Goal: Check status: Check status

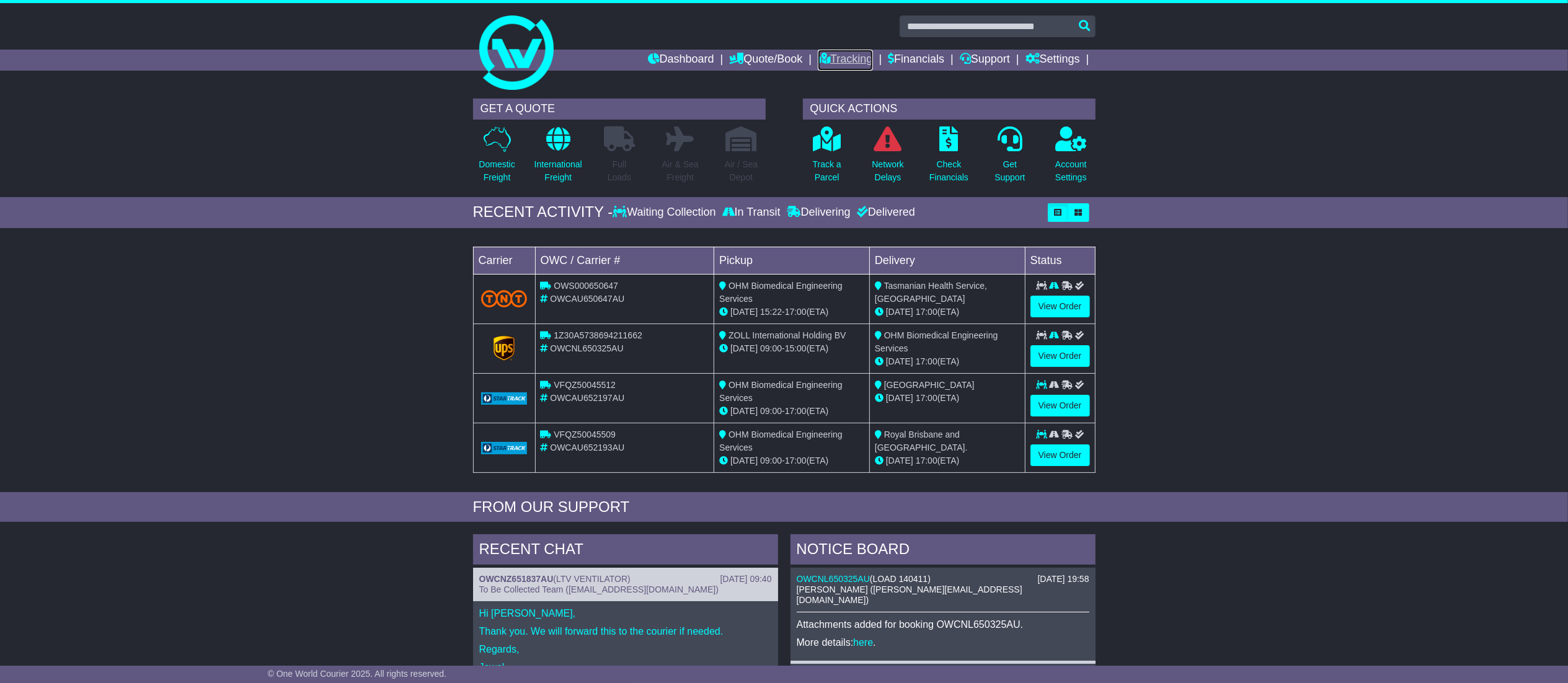
click at [823, 57] on link "Tracking" at bounding box center [845, 60] width 54 height 21
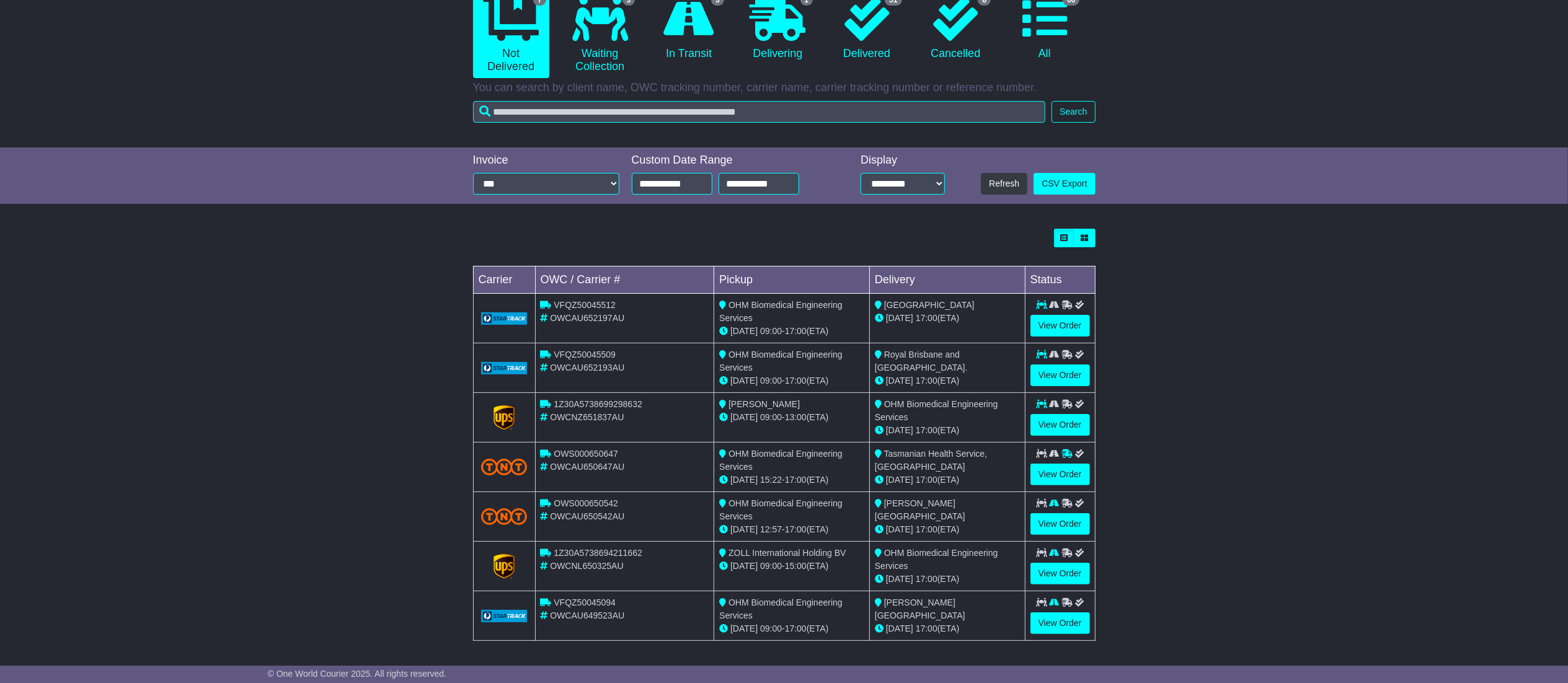
scroll to position [140, 0]
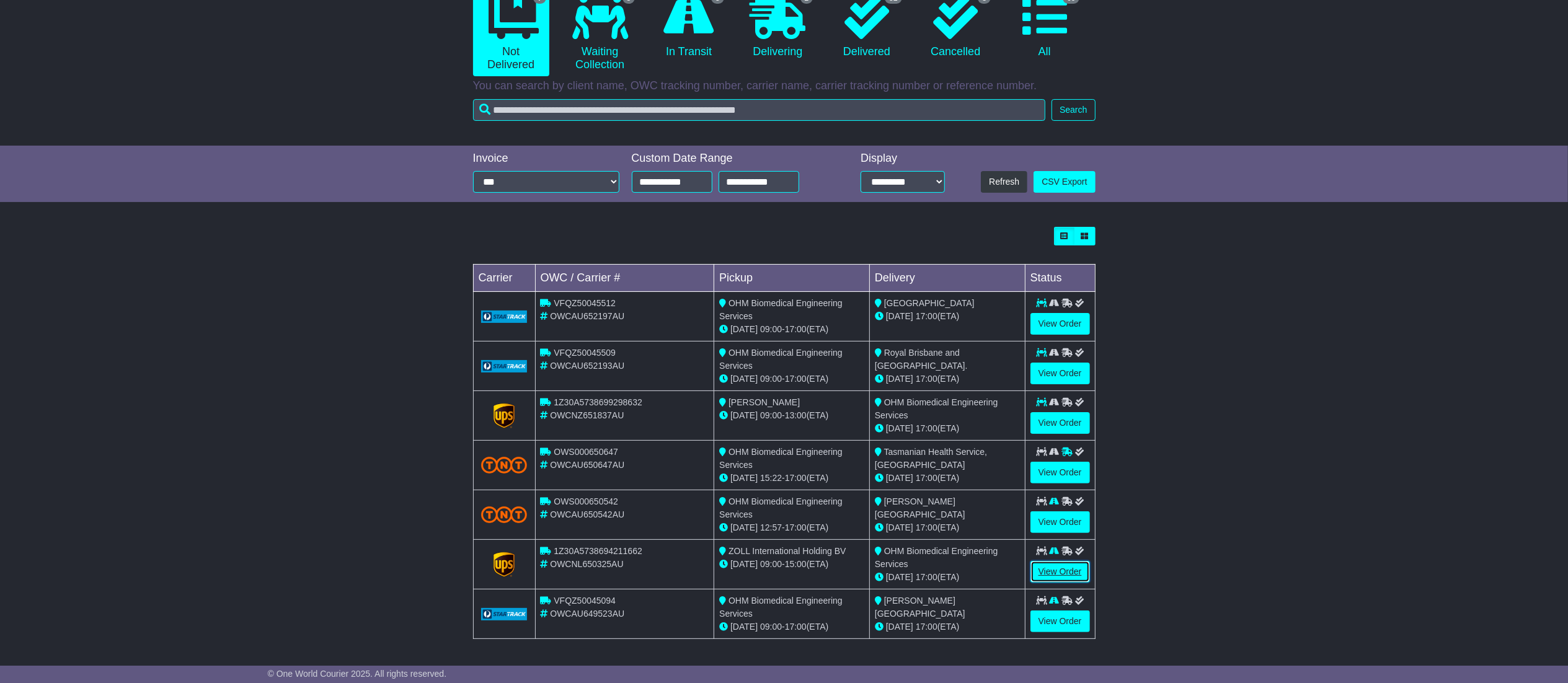
click at [1060, 572] on link "View Order" at bounding box center [1060, 571] width 59 height 22
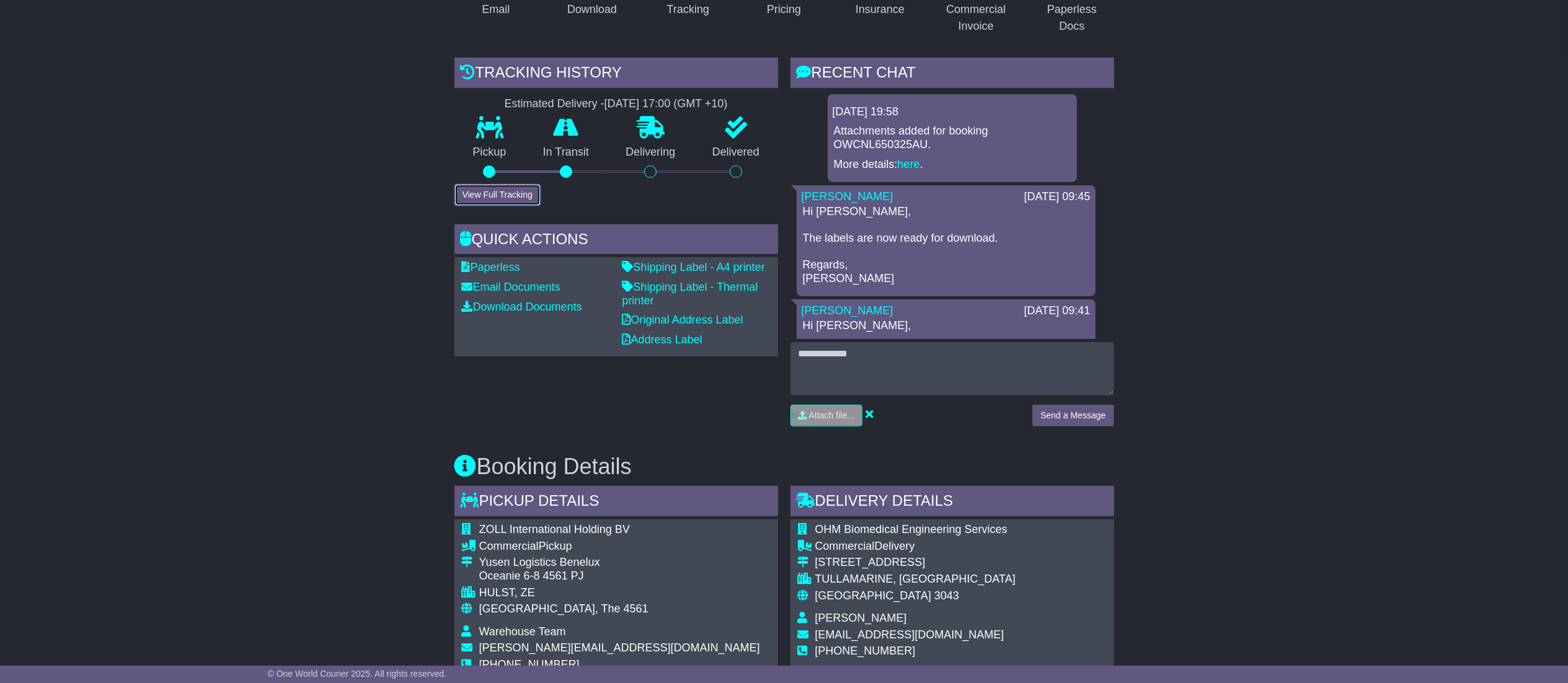
click at [510, 200] on button "View Full Tracking" at bounding box center [497, 195] width 86 height 22
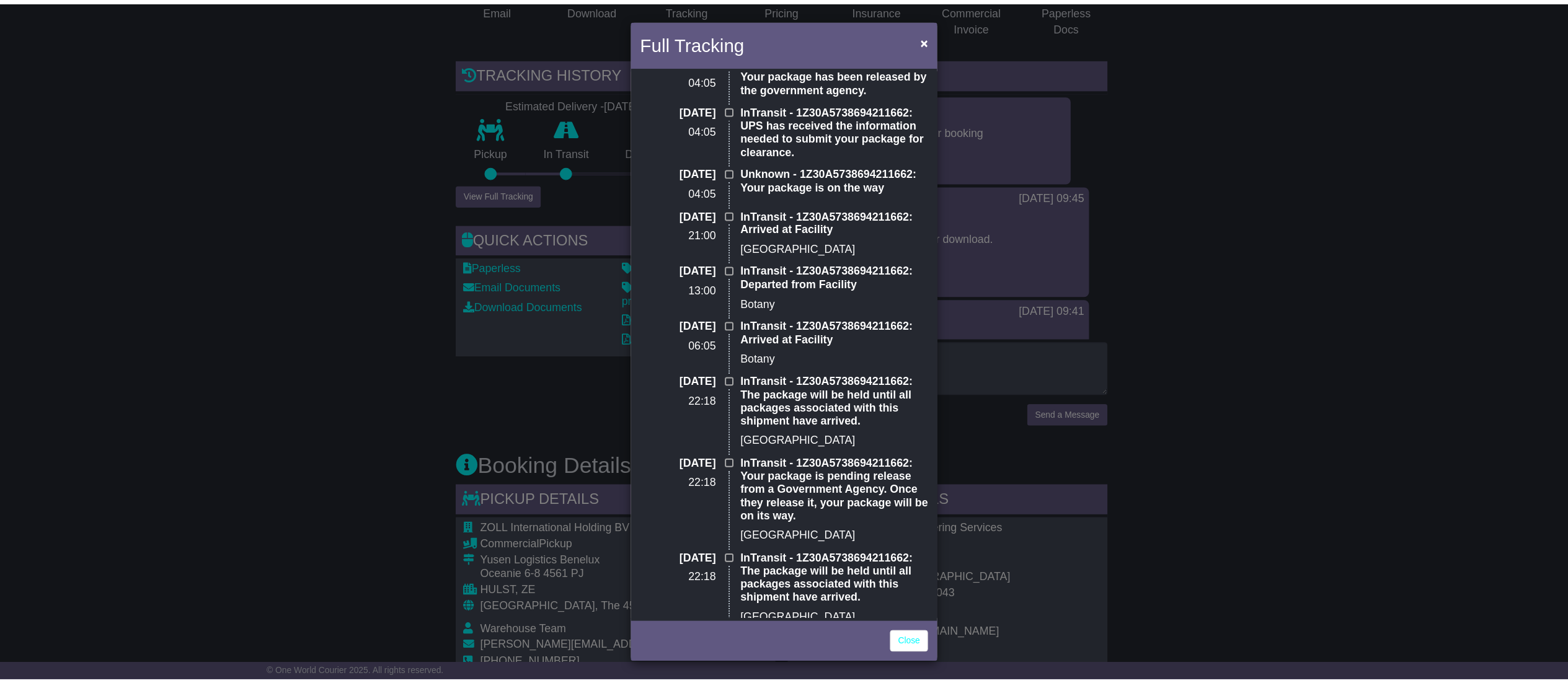
scroll to position [372, 0]
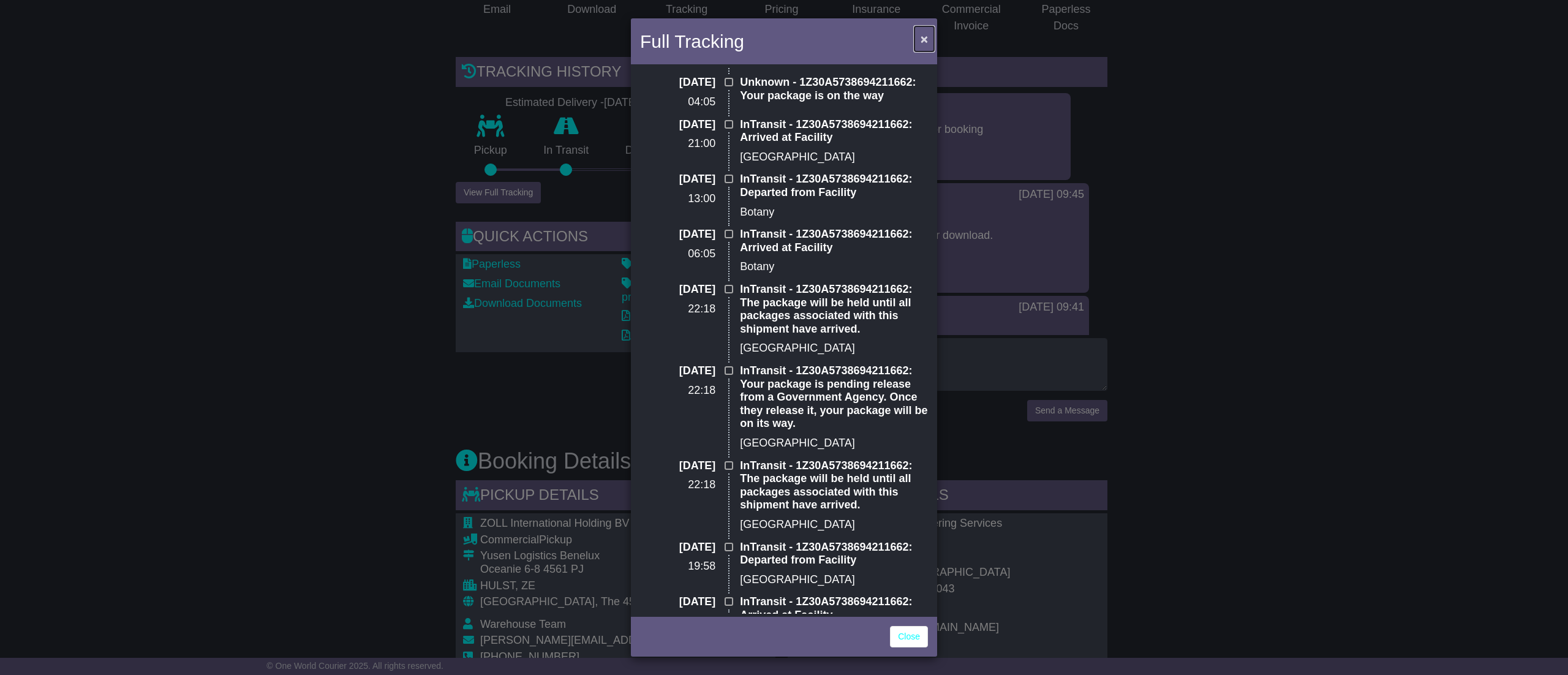
click at [922, 38] on span "×" at bounding box center [924, 38] width 7 height 14
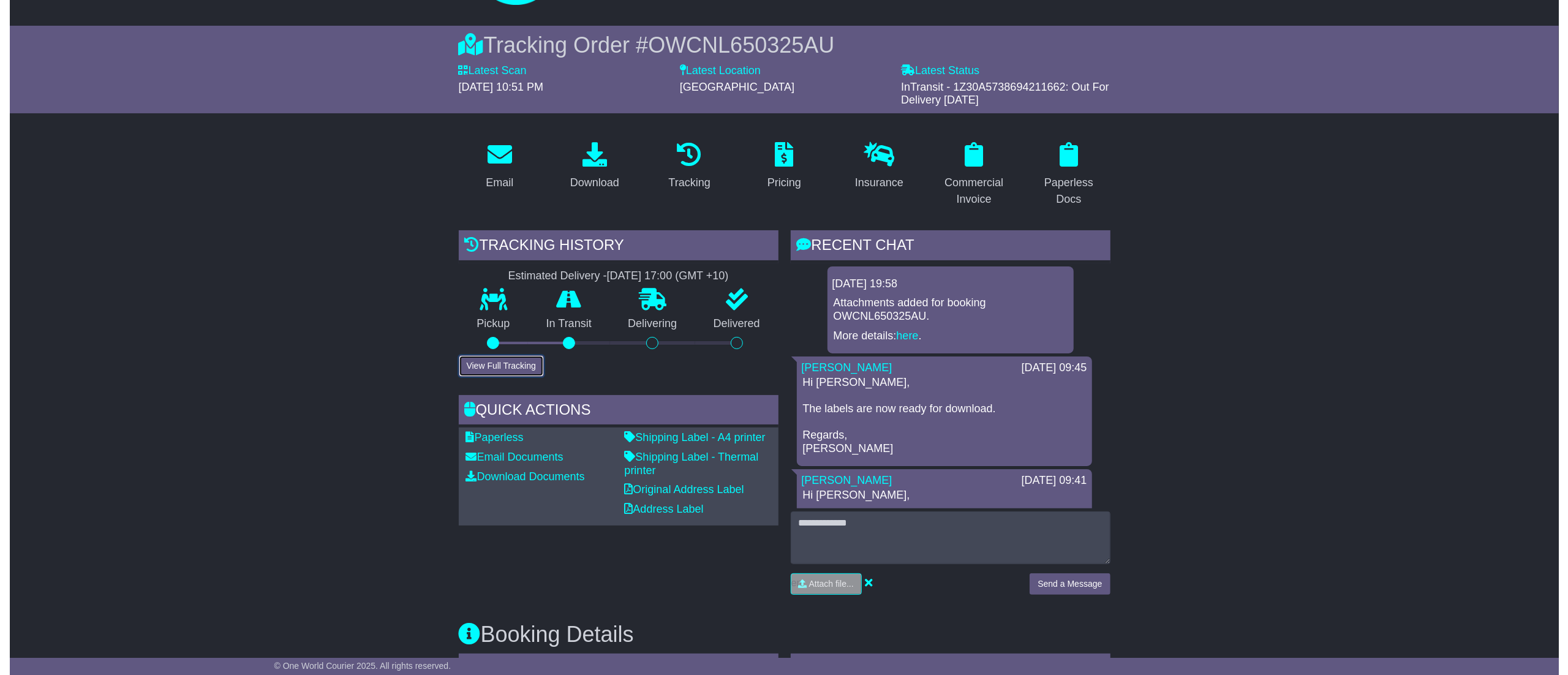
scroll to position [122, 0]
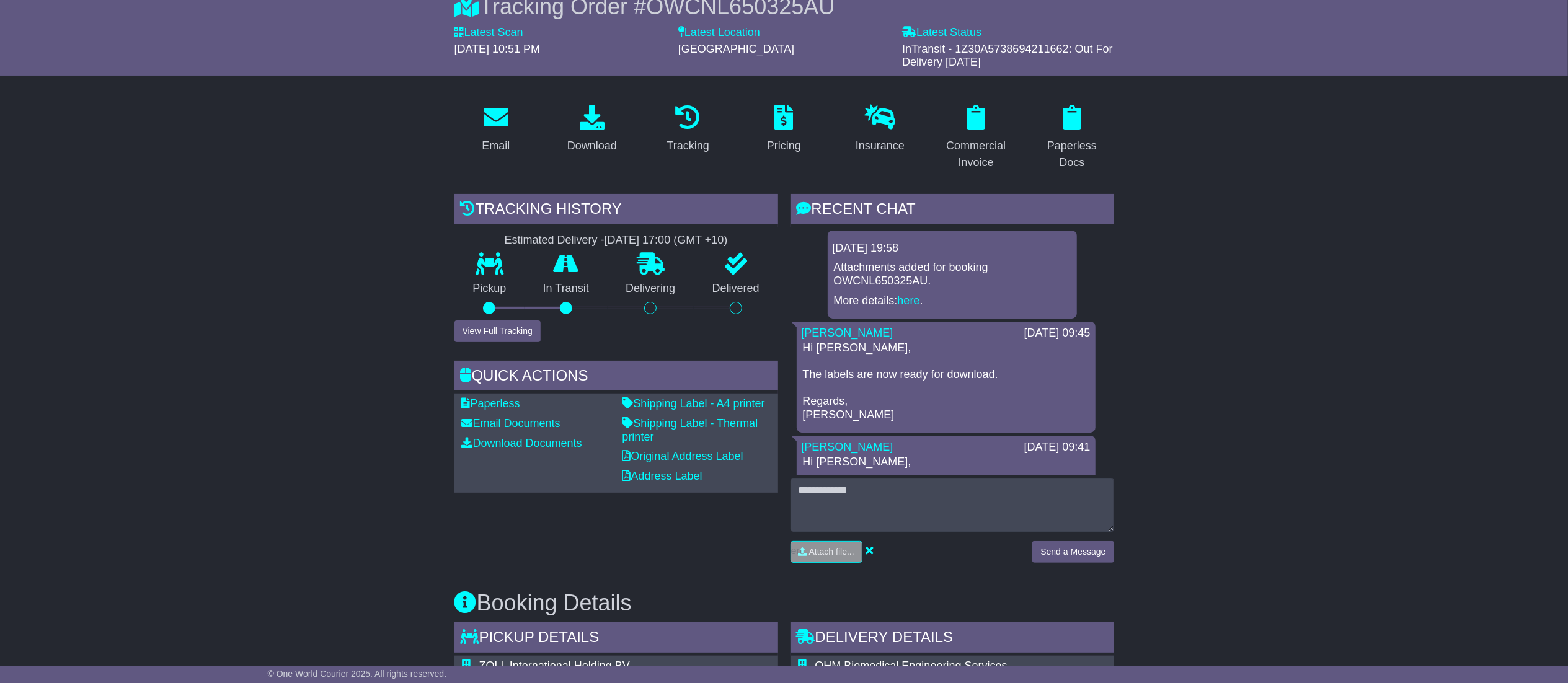
click at [486, 344] on div "Tracking history Estimated Delivery - [DATE] 17:00 (GMT +10) Pickup In Transit …" at bounding box center [617, 383] width 336 height 378
click at [487, 335] on button "View Full Tracking" at bounding box center [497, 331] width 86 height 22
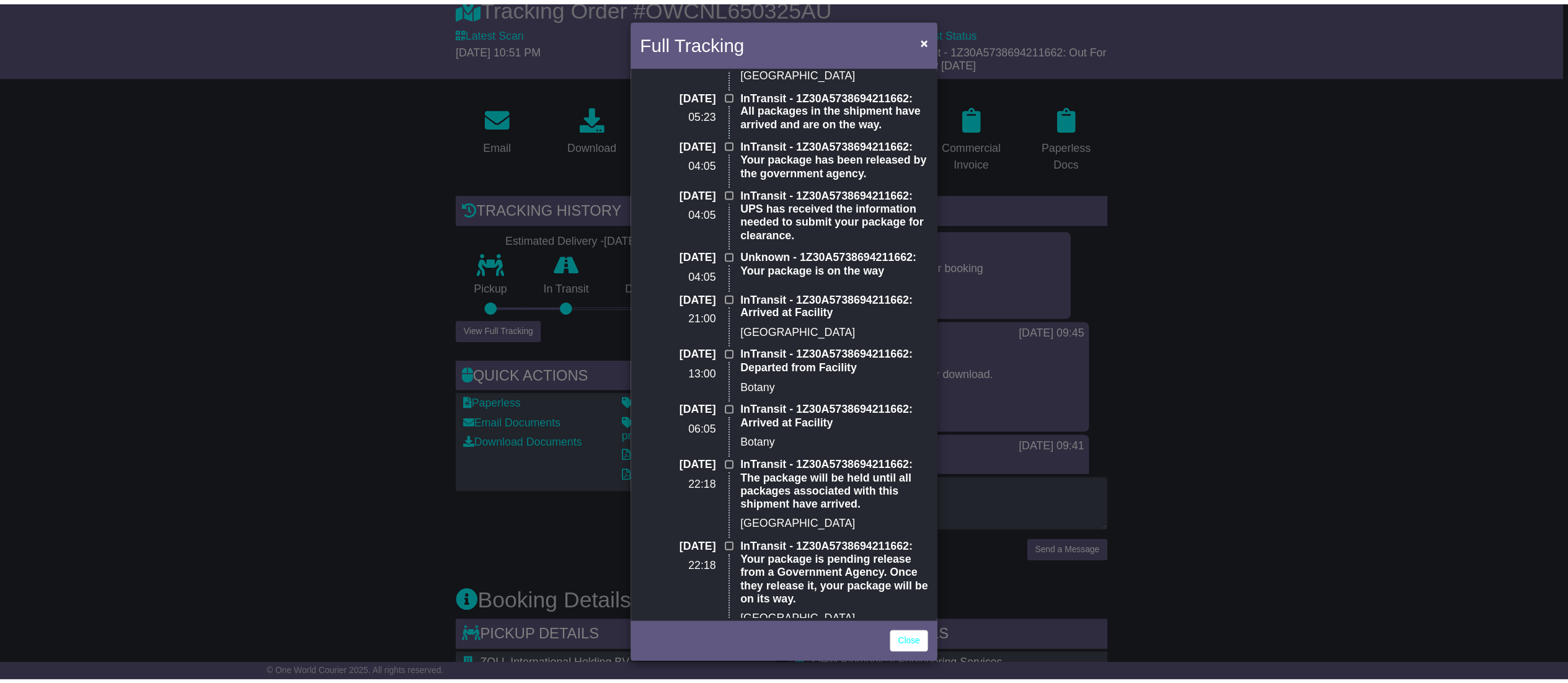
scroll to position [0, 0]
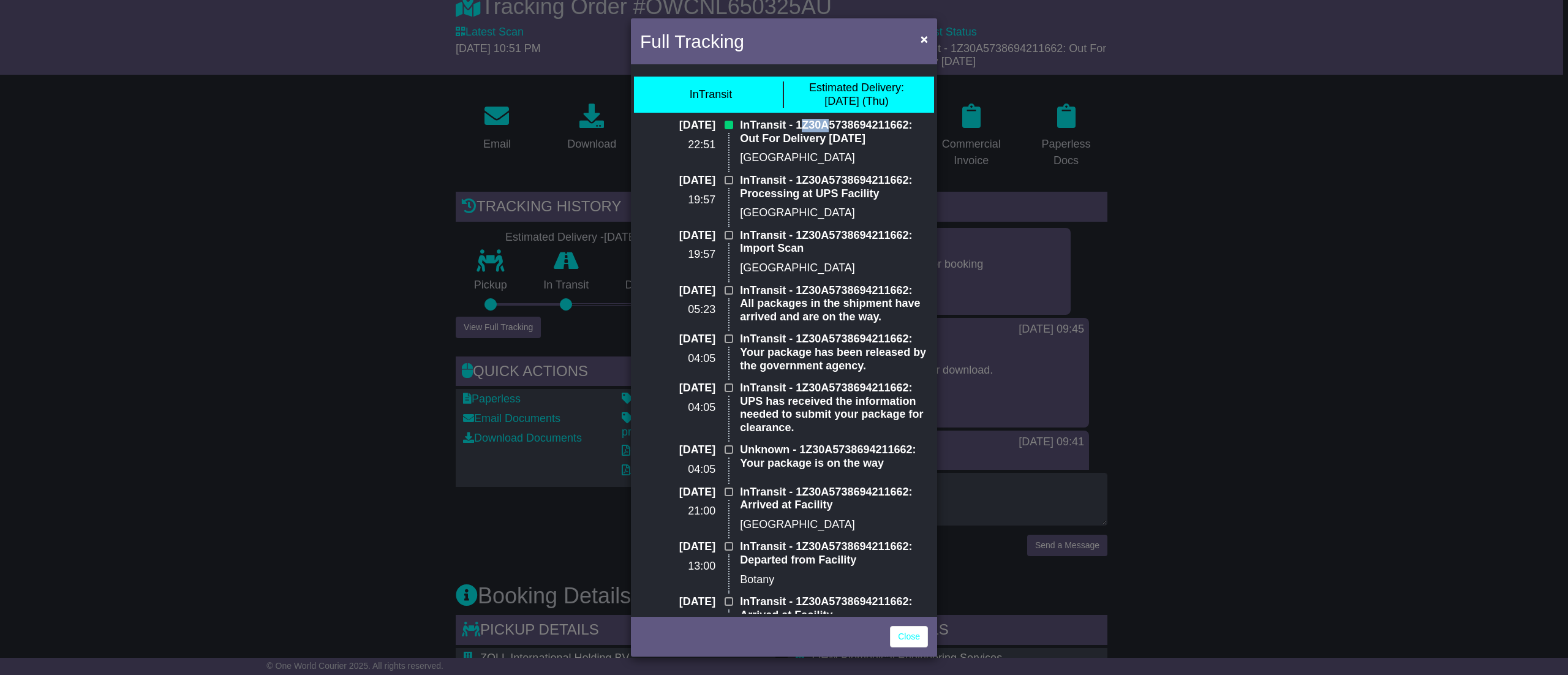
click at [826, 122] on p "InTransit - 1Z30A5738694211662: Out For Delivery [DATE]" at bounding box center [834, 132] width 188 height 26
drag, startPoint x: 795, startPoint y: 120, endPoint x: 906, endPoint y: 120, distance: 111.0
click at [906, 120] on p "InTransit - 1Z30A5738694211662: Out For Delivery [DATE]" at bounding box center [834, 132] width 188 height 26
copy p "1Z30A5738694211662"
click at [975, 157] on div "Full Tracking × InTransit Estimated Delivery: [DATE] (Thu) [DATE] 22:51 InTrans…" at bounding box center [784, 338] width 1568 height 675
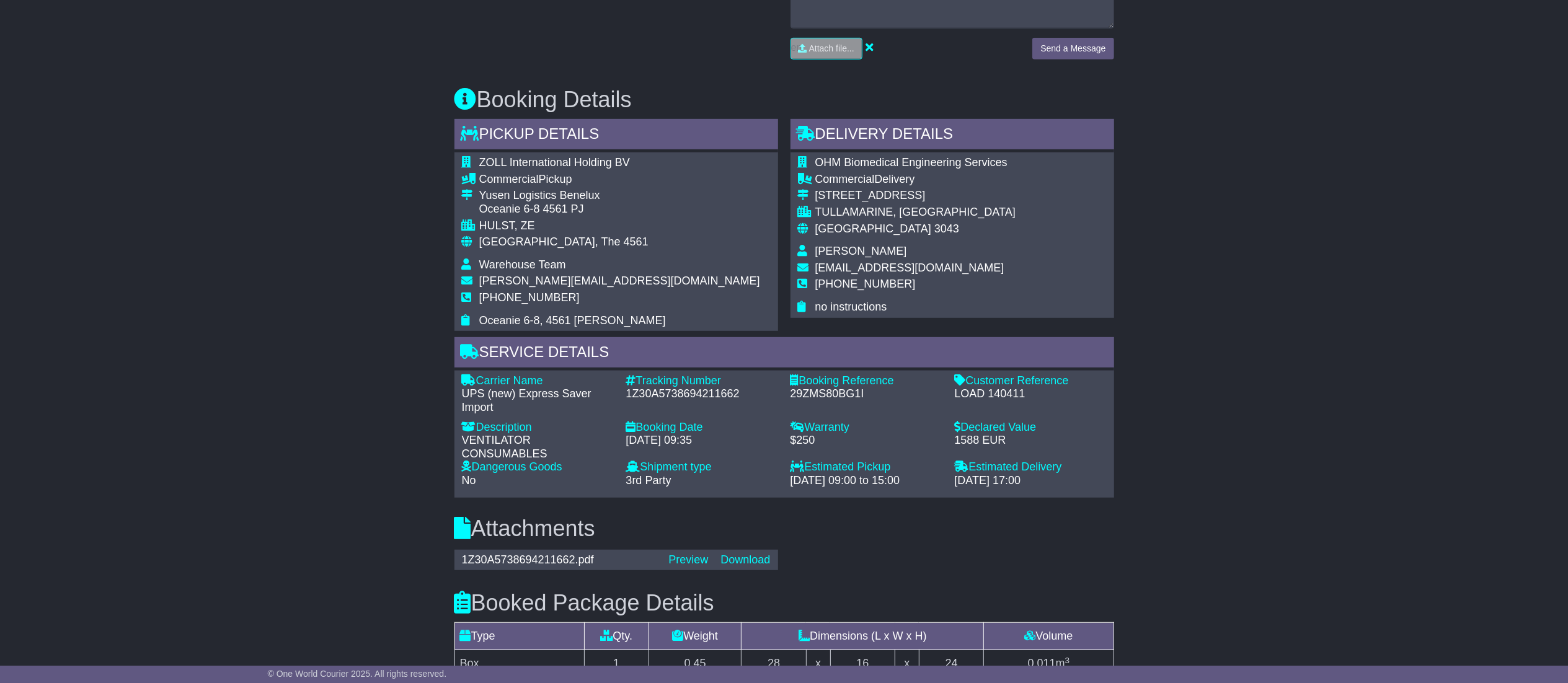
scroll to position [329, 0]
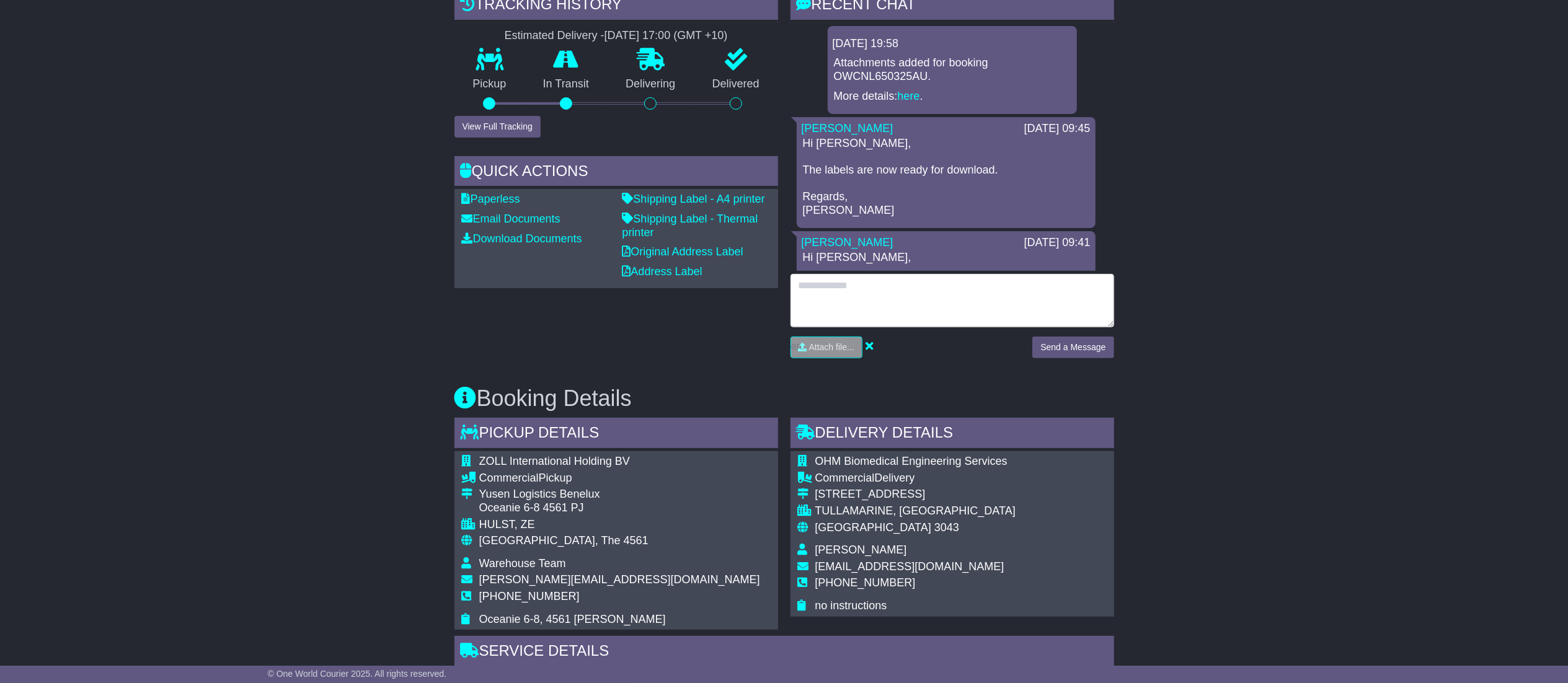
click at [950, 303] on textarea at bounding box center [951, 301] width 323 height 53
type textarea "**********"
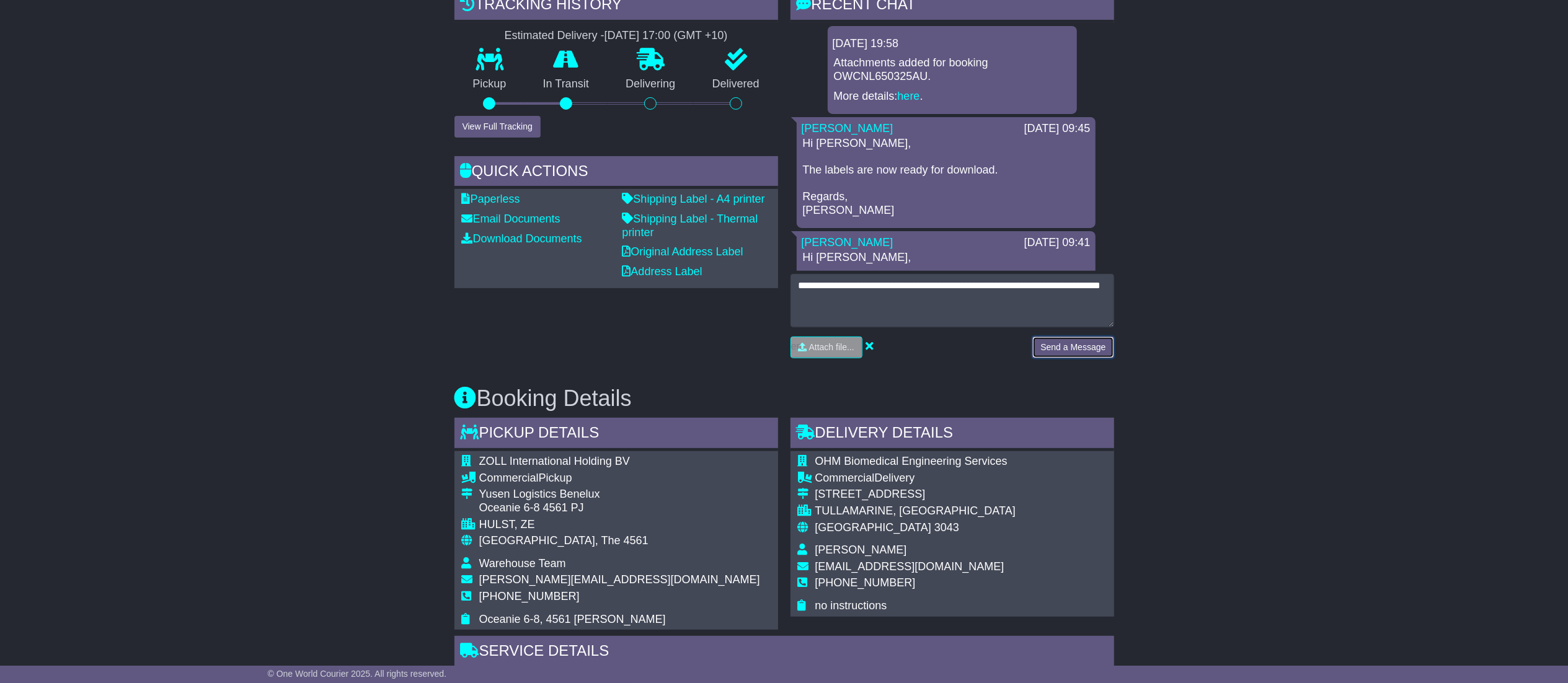
click at [1075, 351] on button "Send a Message" at bounding box center [1073, 348] width 81 height 22
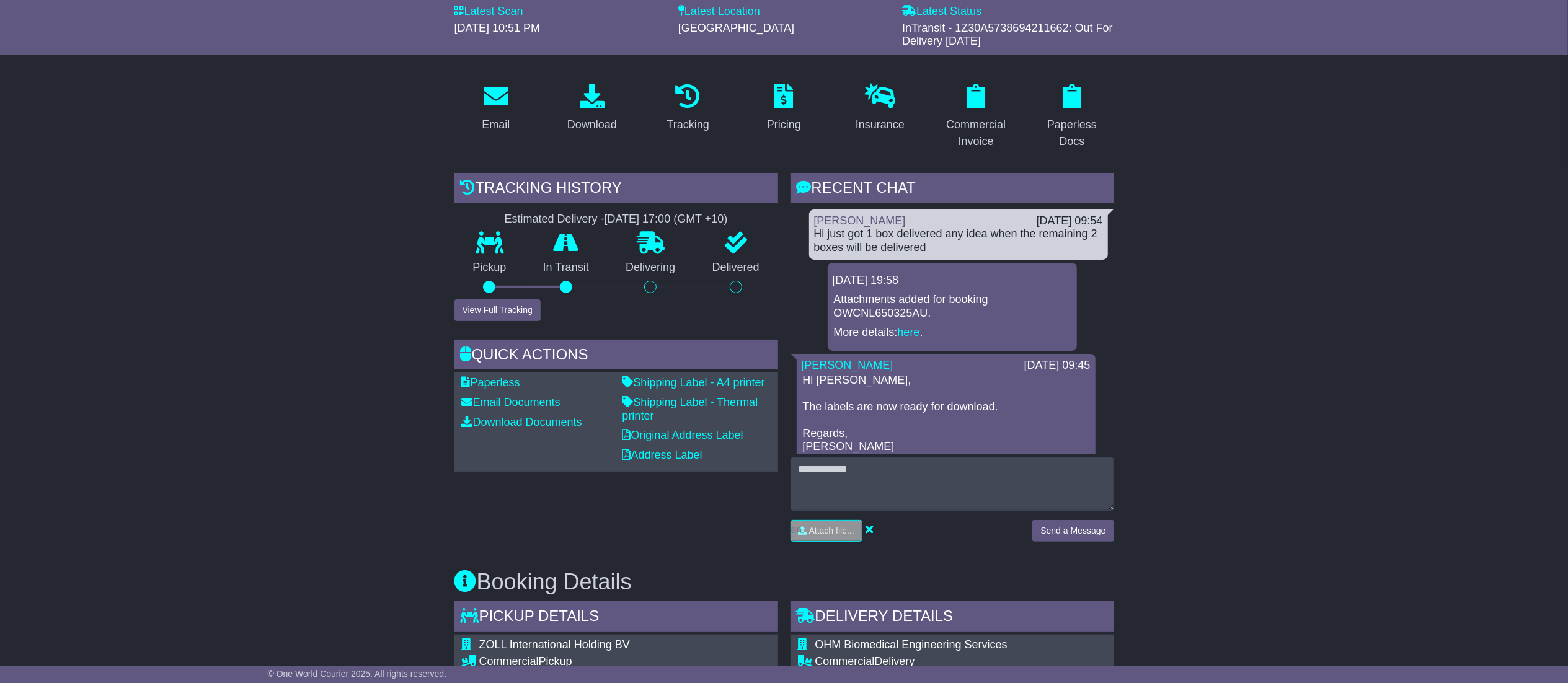
scroll to position [0, 0]
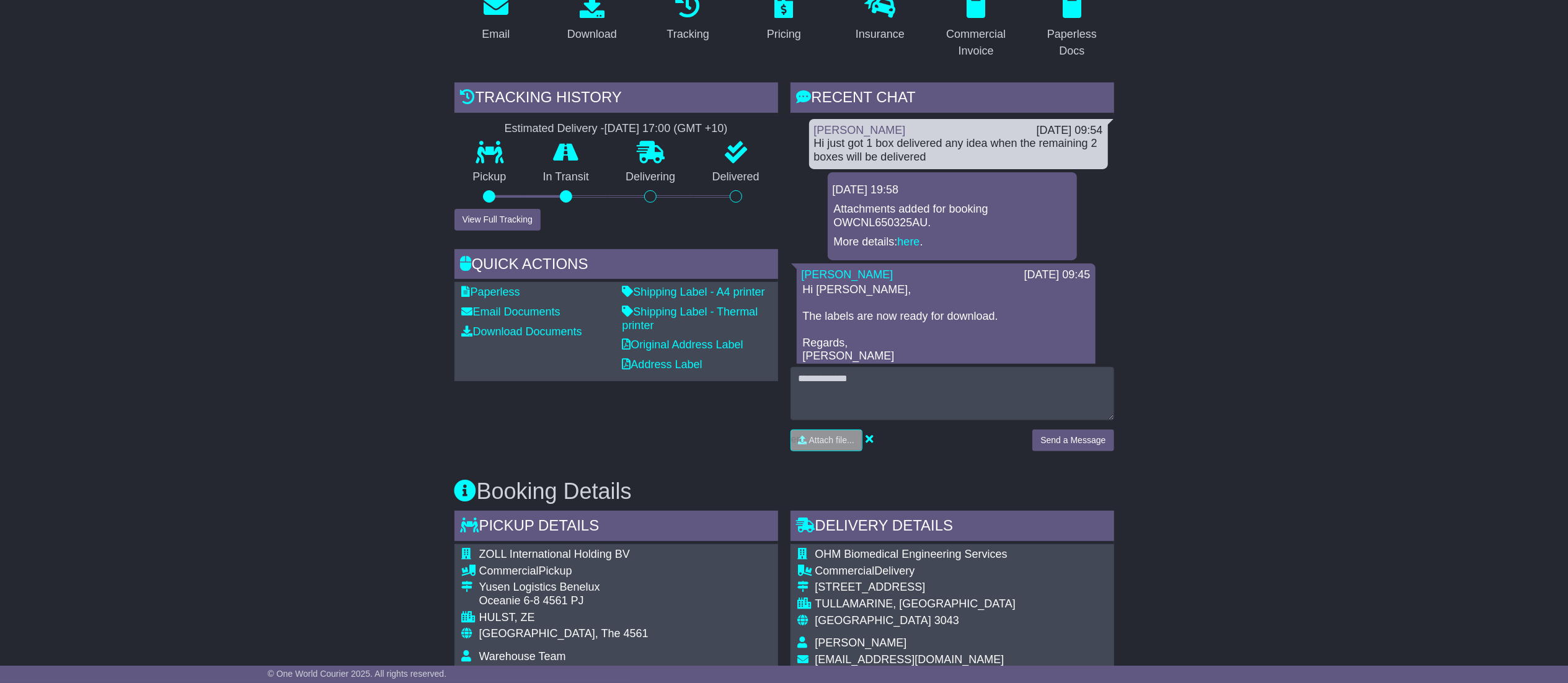
scroll to position [80, 0]
